Goal: Task Accomplishment & Management: Complete application form

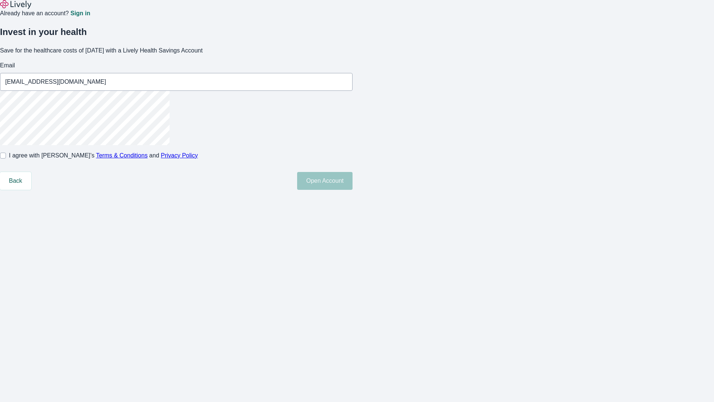
click at [6, 158] on input "I agree with Lively’s Terms & Conditions and Privacy Policy" at bounding box center [3, 155] width 6 height 6
checkbox input "true"
click at [352, 190] on button "Open Account" at bounding box center [324, 181] width 55 height 18
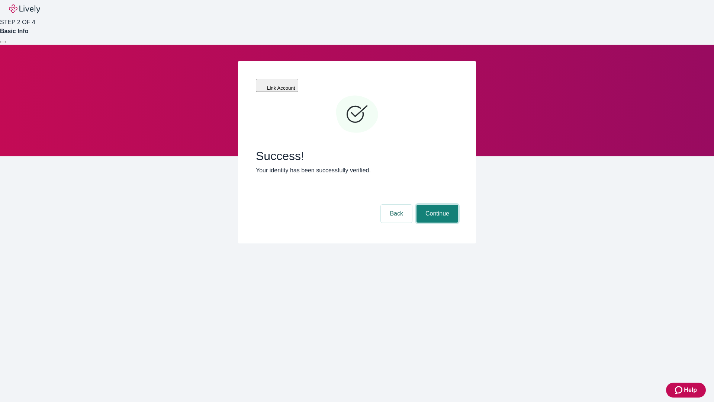
click at [436, 204] on button "Continue" at bounding box center [437, 213] width 42 height 18
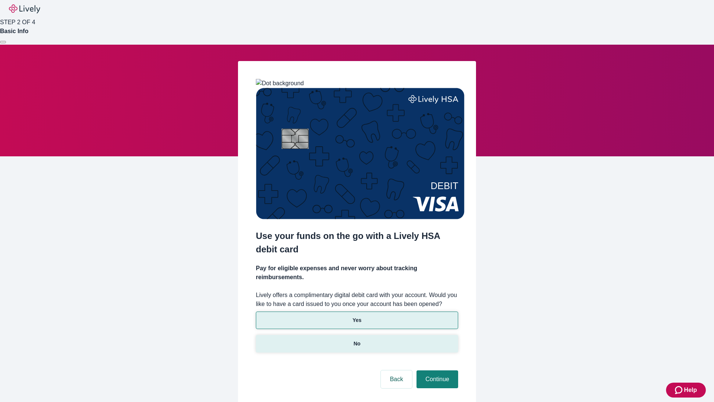
click at [357, 339] on p "No" at bounding box center [357, 343] width 7 height 8
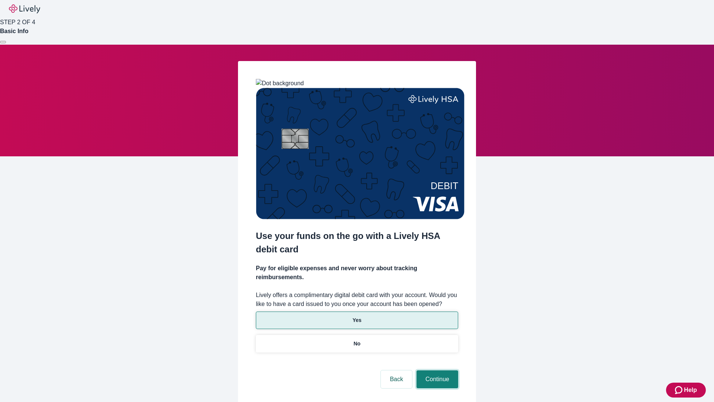
click at [436, 370] on button "Continue" at bounding box center [437, 379] width 42 height 18
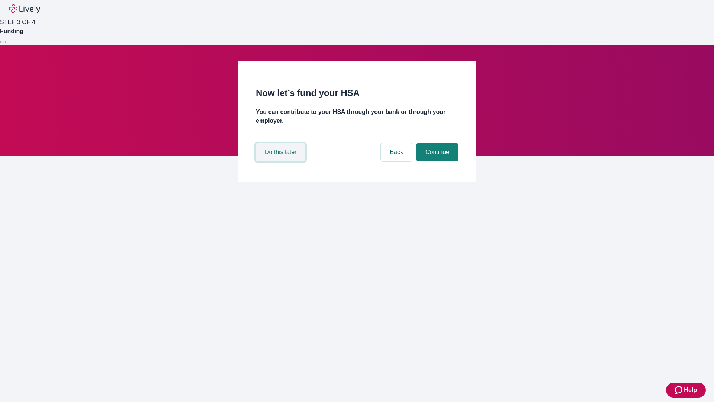
click at [281, 161] on button "Do this later" at bounding box center [280, 152] width 49 height 18
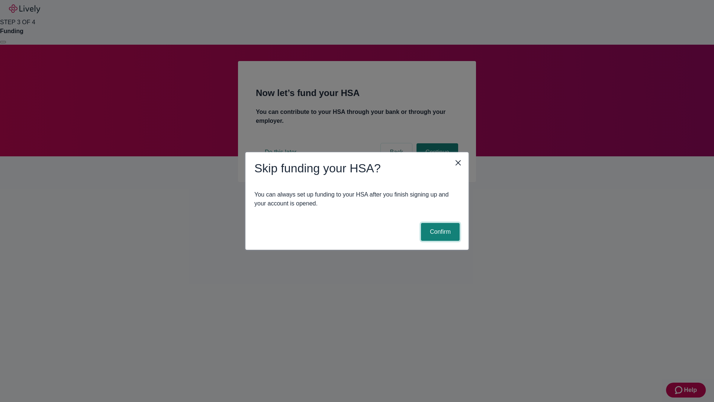
click at [439, 232] on button "Confirm" at bounding box center [440, 232] width 39 height 18
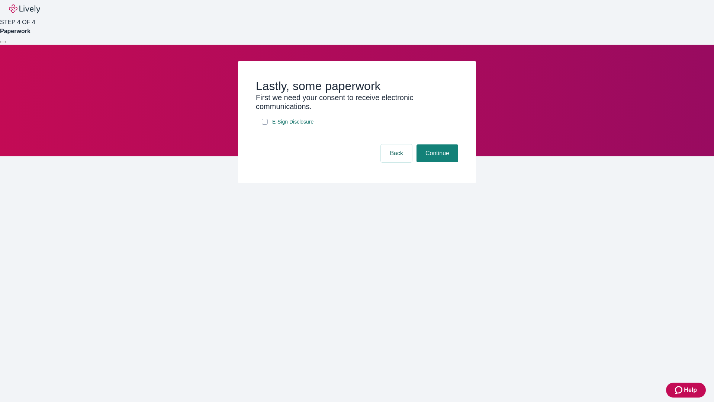
click at [265, 125] on input "E-Sign Disclosure" at bounding box center [265, 122] width 6 height 6
checkbox input "true"
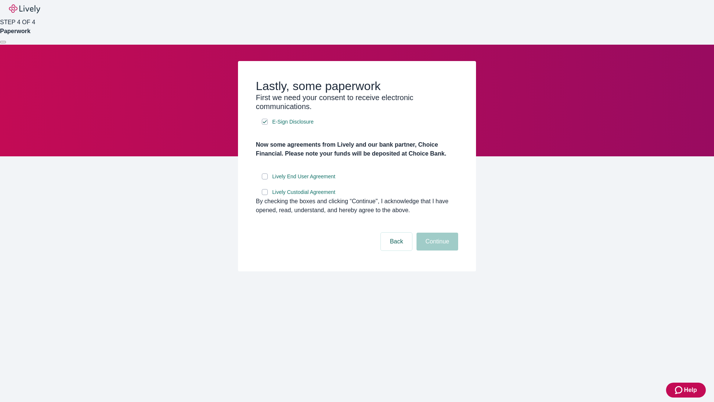
click at [265, 179] on input "Lively End User Agreement" at bounding box center [265, 176] width 6 height 6
checkbox input "true"
click at [265, 195] on input "Lively Custodial Agreement" at bounding box center [265, 192] width 6 height 6
checkbox input "true"
click at [436, 250] on button "Continue" at bounding box center [437, 241] width 42 height 18
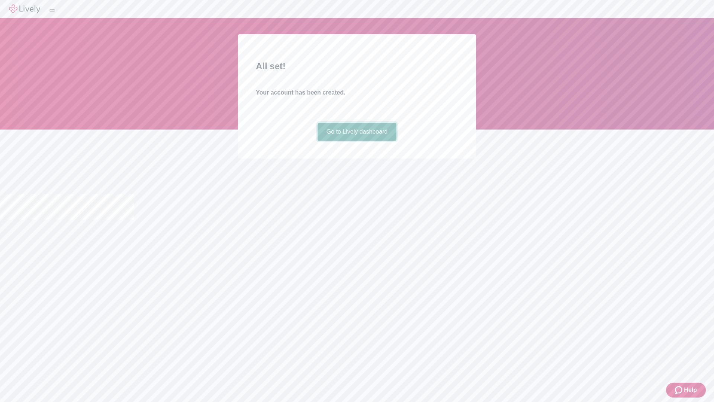
click at [357, 141] on link "Go to Lively dashboard" at bounding box center [357, 132] width 79 height 18
